Goal: Task Accomplishment & Management: Use online tool/utility

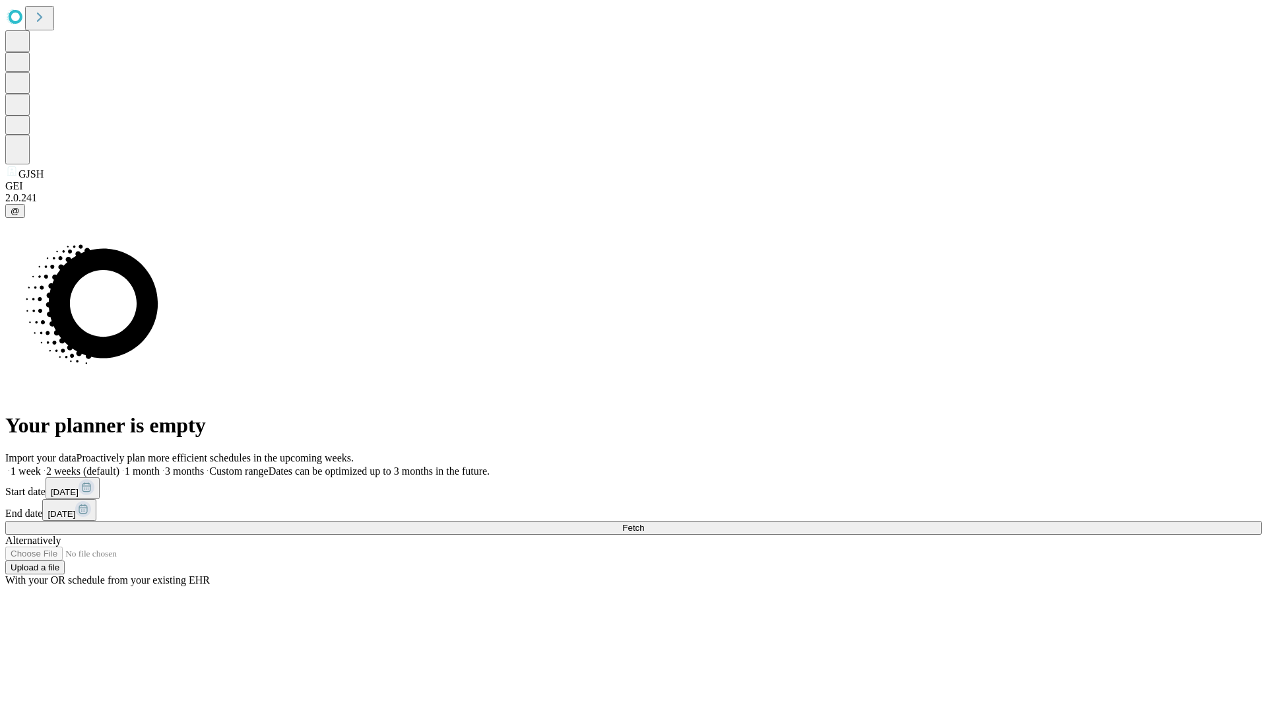
click at [644, 523] on span "Fetch" at bounding box center [633, 528] width 22 height 10
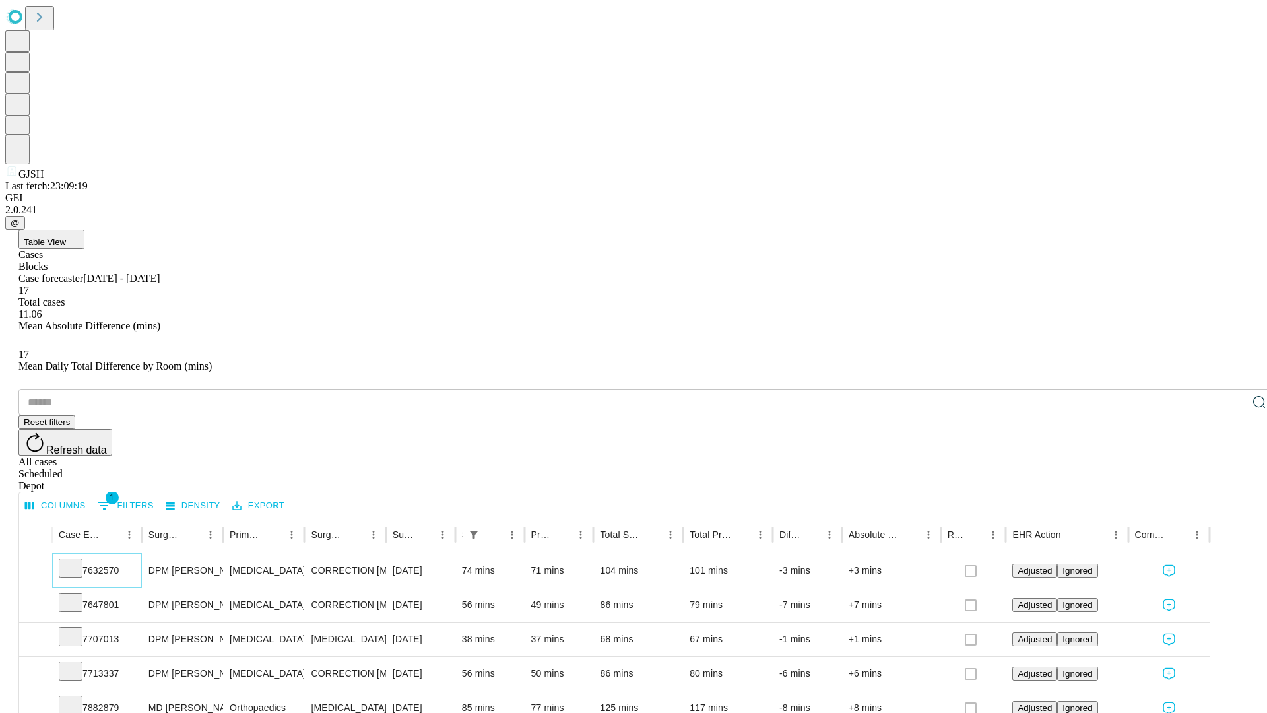
click at [77, 560] on icon at bounding box center [70, 566] width 13 height 13
